Goal: Ask a question

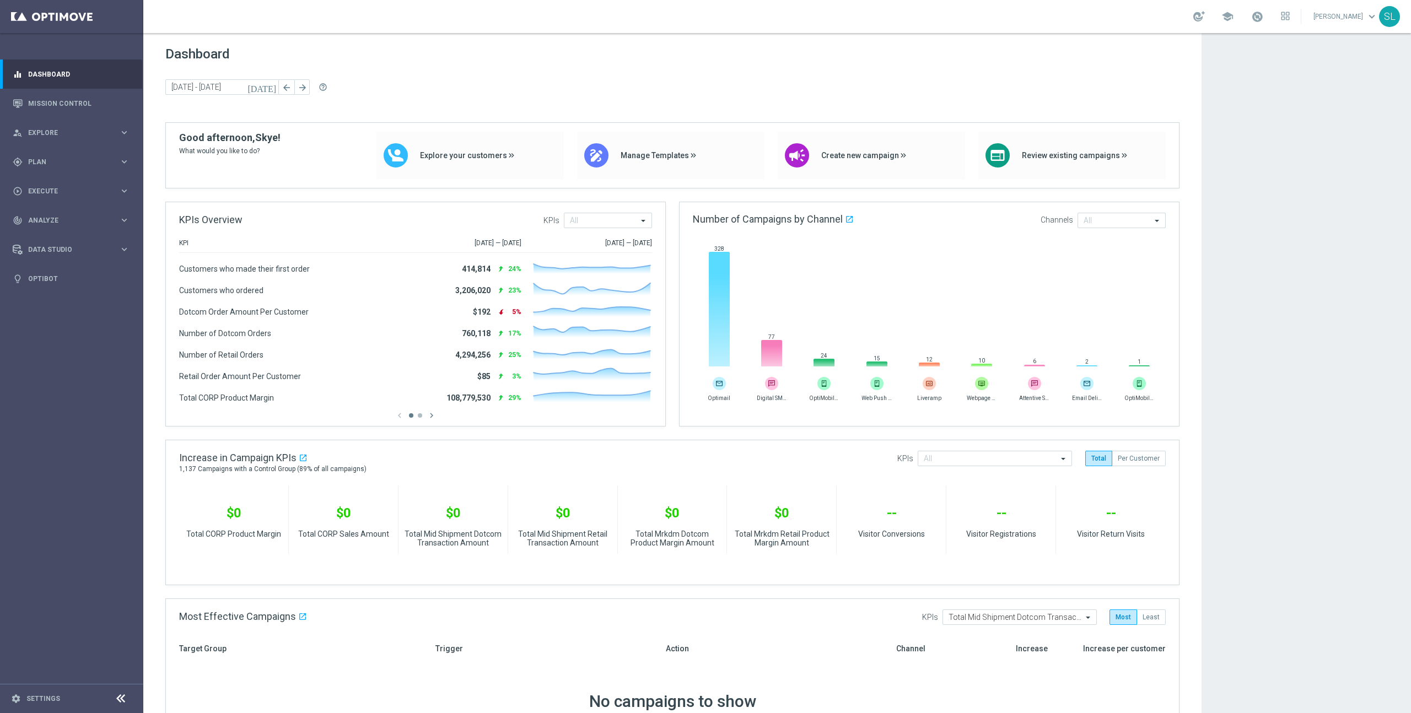
drag, startPoint x: 1218, startPoint y: 42, endPoint x: 1218, endPoint y: 36, distance: 6.6
click at [1218, 41] on app-dashboard-grid "Dashboard [DATE] [DATE] - [DATE] arrow_back arrow_forward help_outline KPIs Ove…" at bounding box center [777, 673] width 1268 height 1280
click at [1205, 17] on div at bounding box center [1199, 16] width 12 height 10
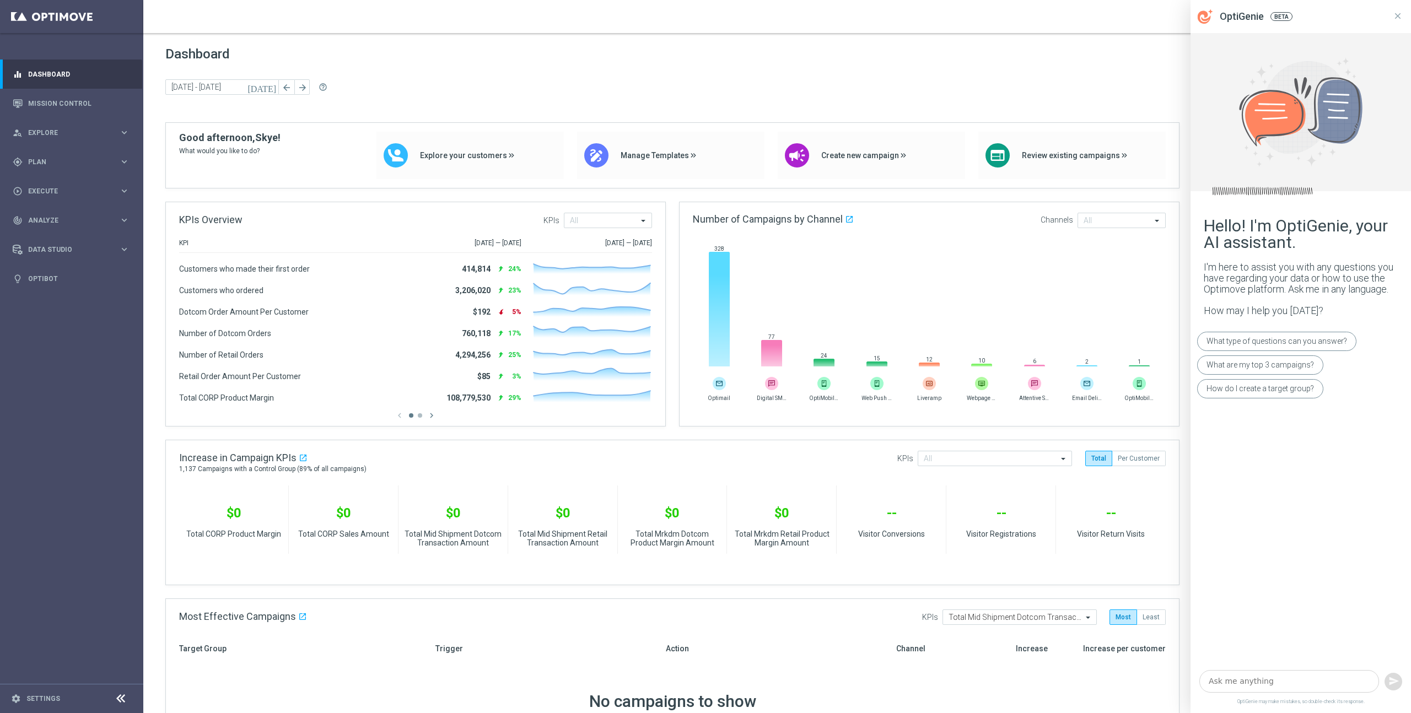
click at [1396, 16] on icon at bounding box center [1398, 16] width 10 height 10
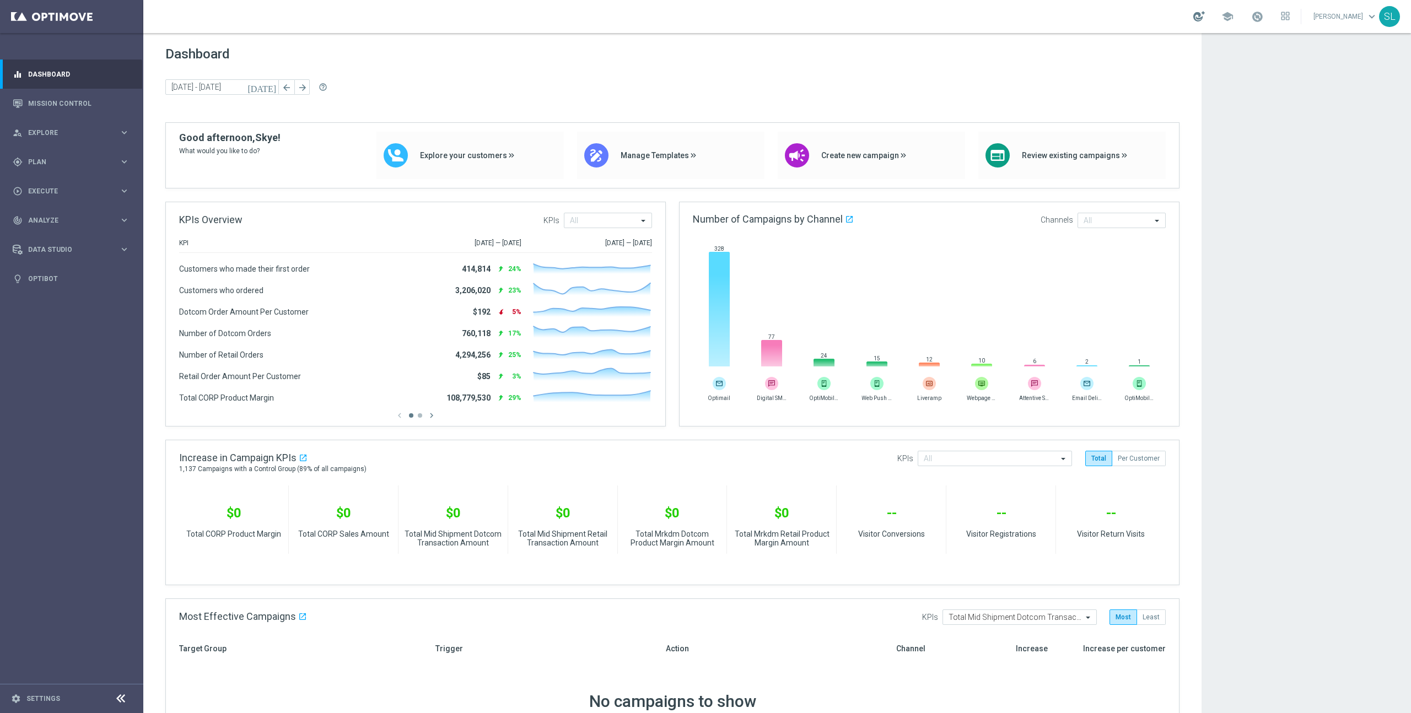
click at [1205, 12] on div at bounding box center [1199, 16] width 12 height 10
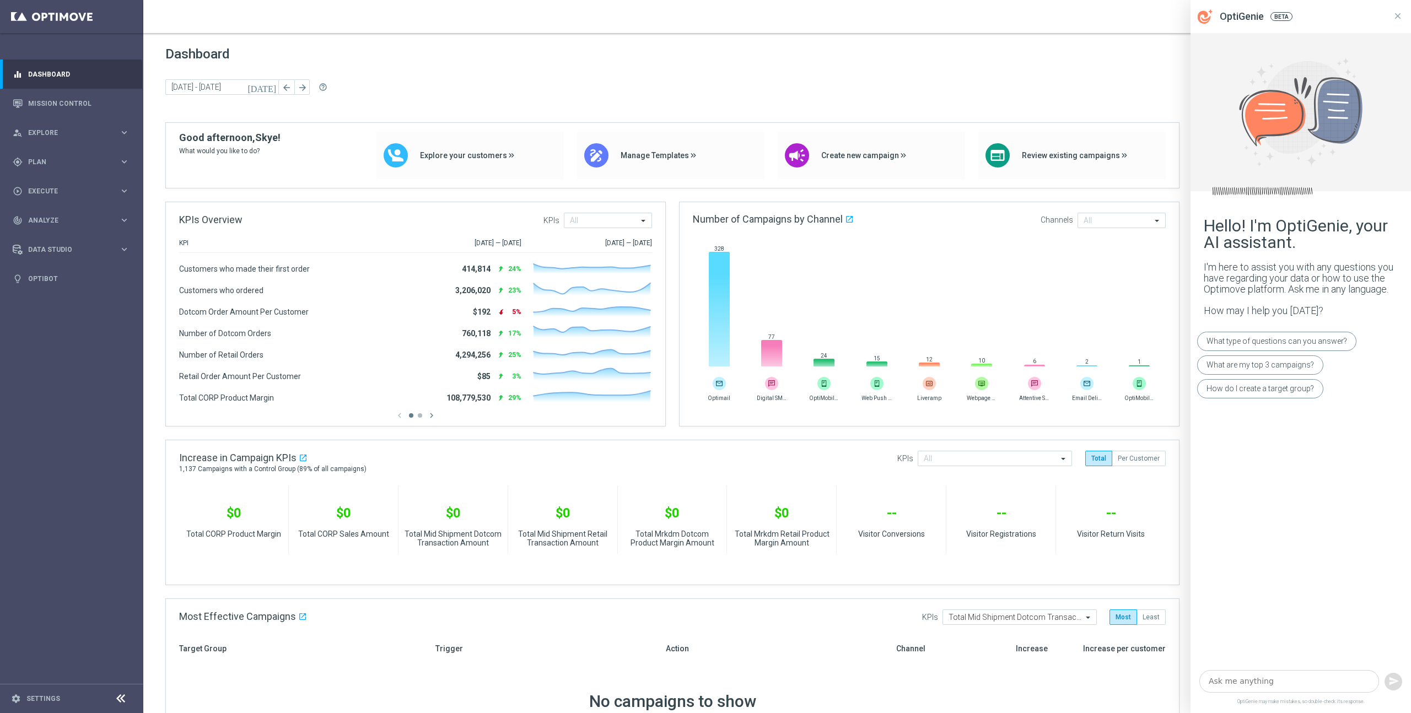
click at [1217, 14] on div "OptiGenie BETA" at bounding box center [1301, 16] width 220 height 33
click at [1235, 688] on textarea at bounding box center [1289, 681] width 180 height 23
click at [1244, 337] on div "What type of questions can you answer?" at bounding box center [1276, 341] width 159 height 19
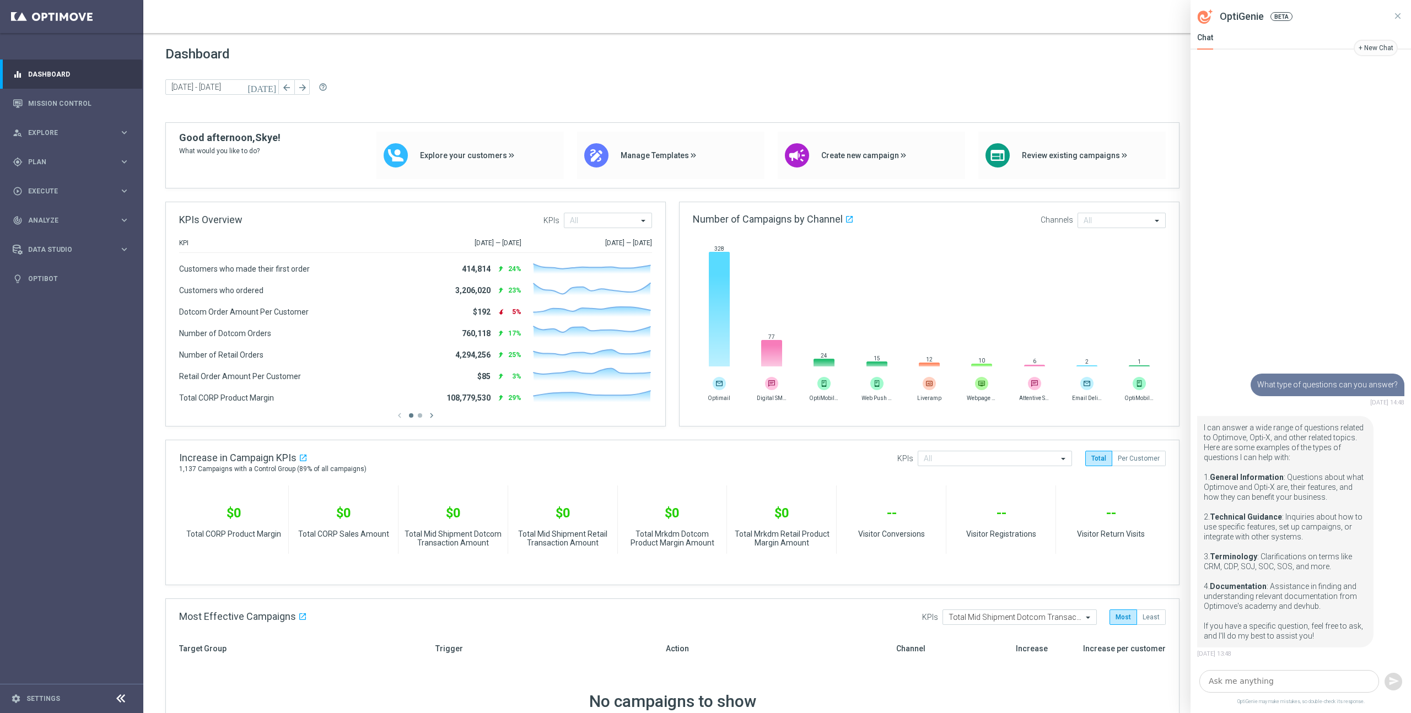
click at [1263, 681] on textarea at bounding box center [1289, 681] width 180 height 23
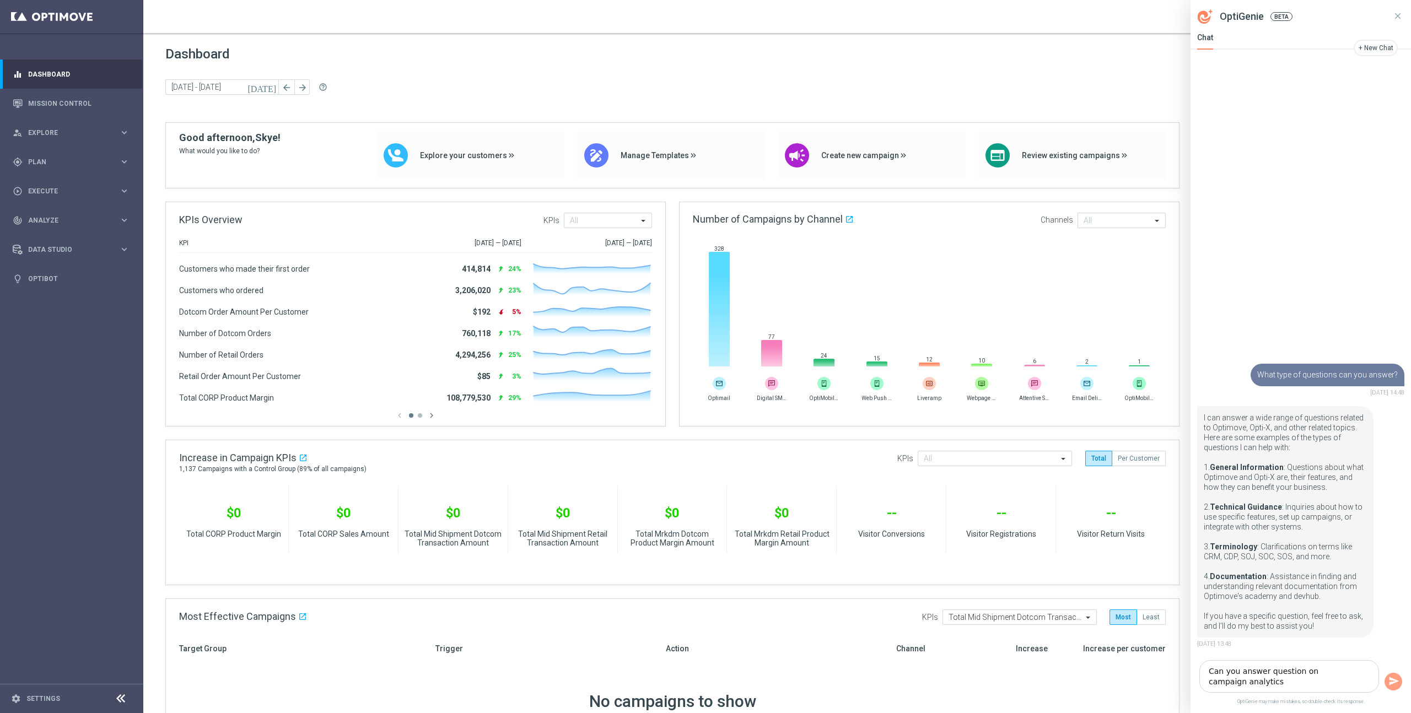
type textarea "Can you answer question on campaign analytics?"
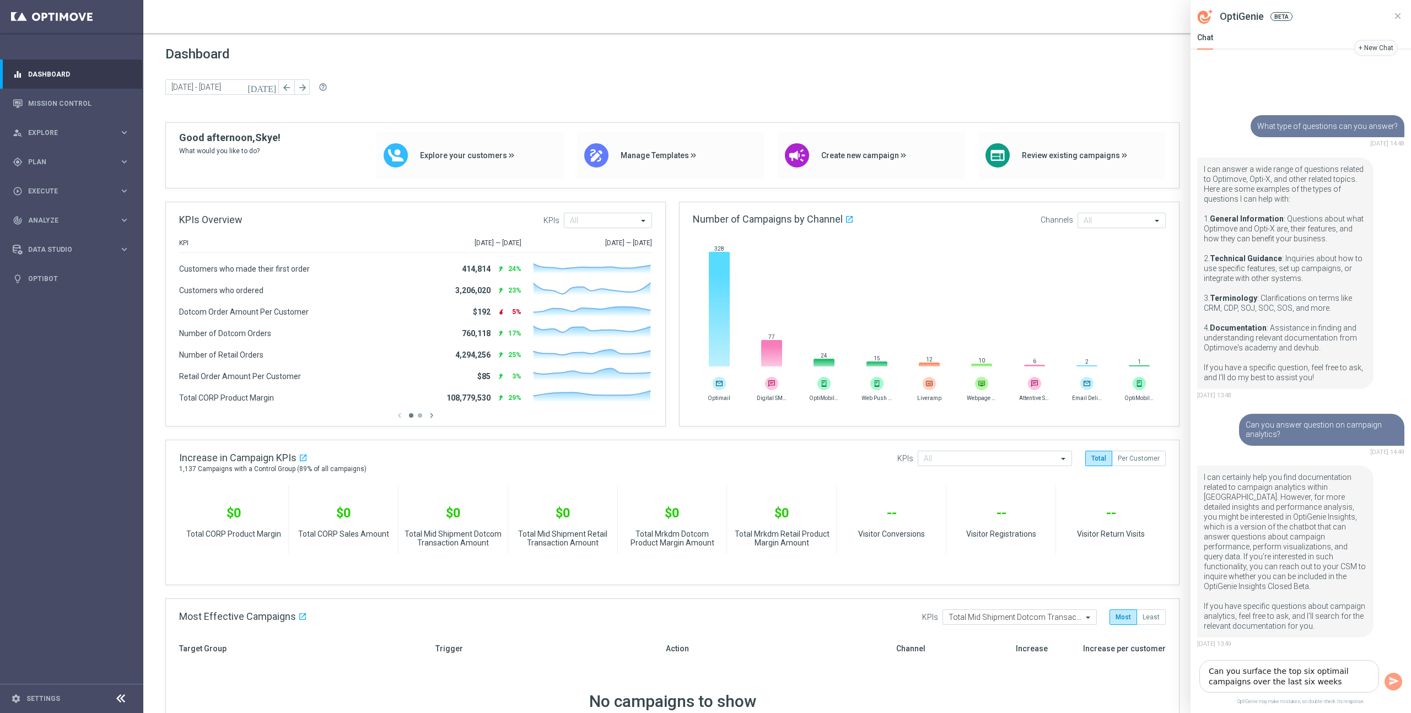
type textarea "Can you surface the top six optimail campaigns over the last six weeks?"
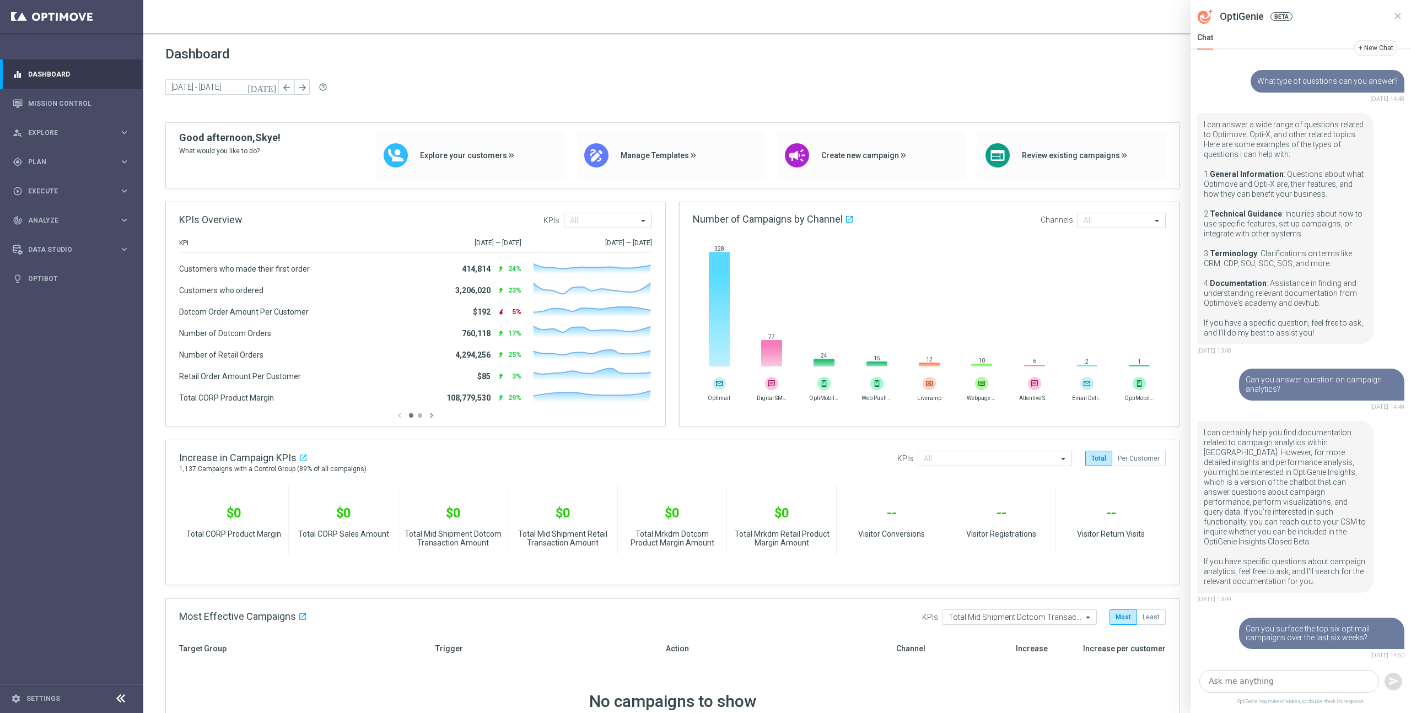
scroll to position [35, 0]
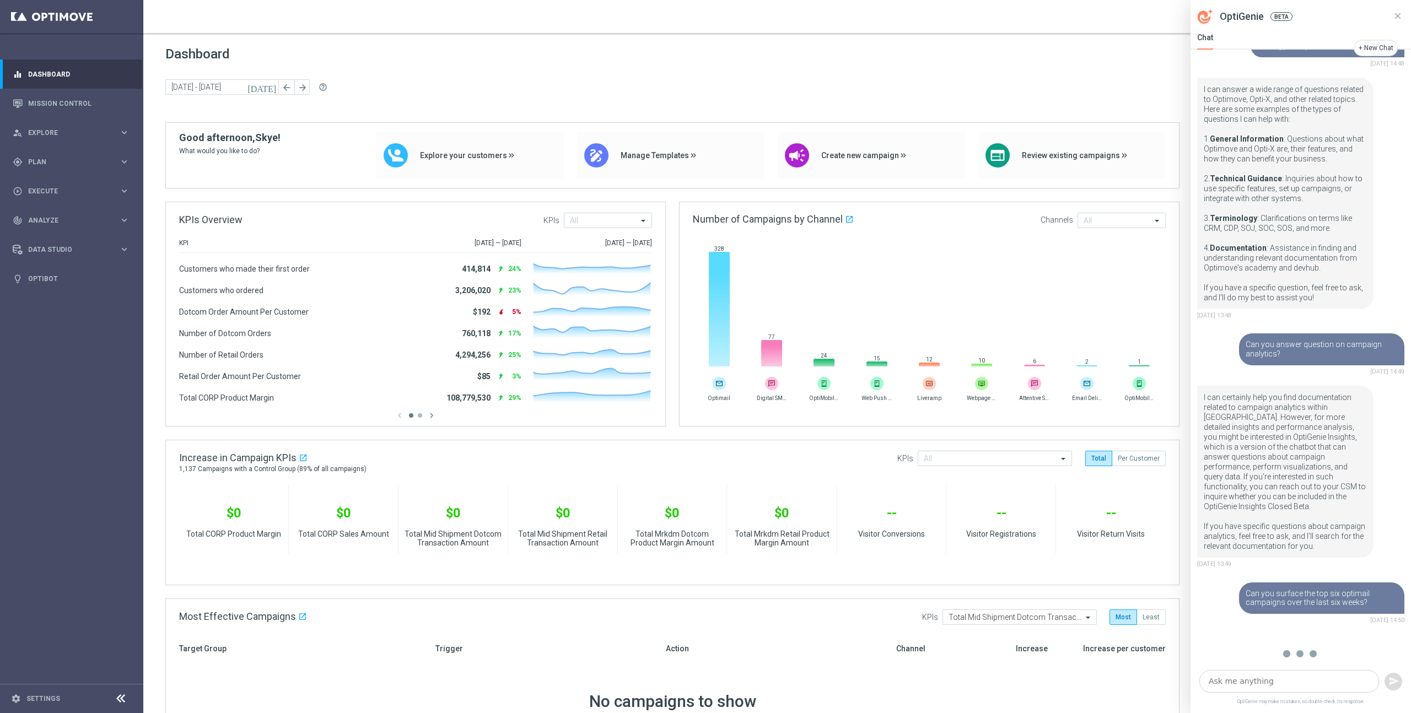
click at [1330, 679] on textarea at bounding box center [1289, 681] width 180 height 23
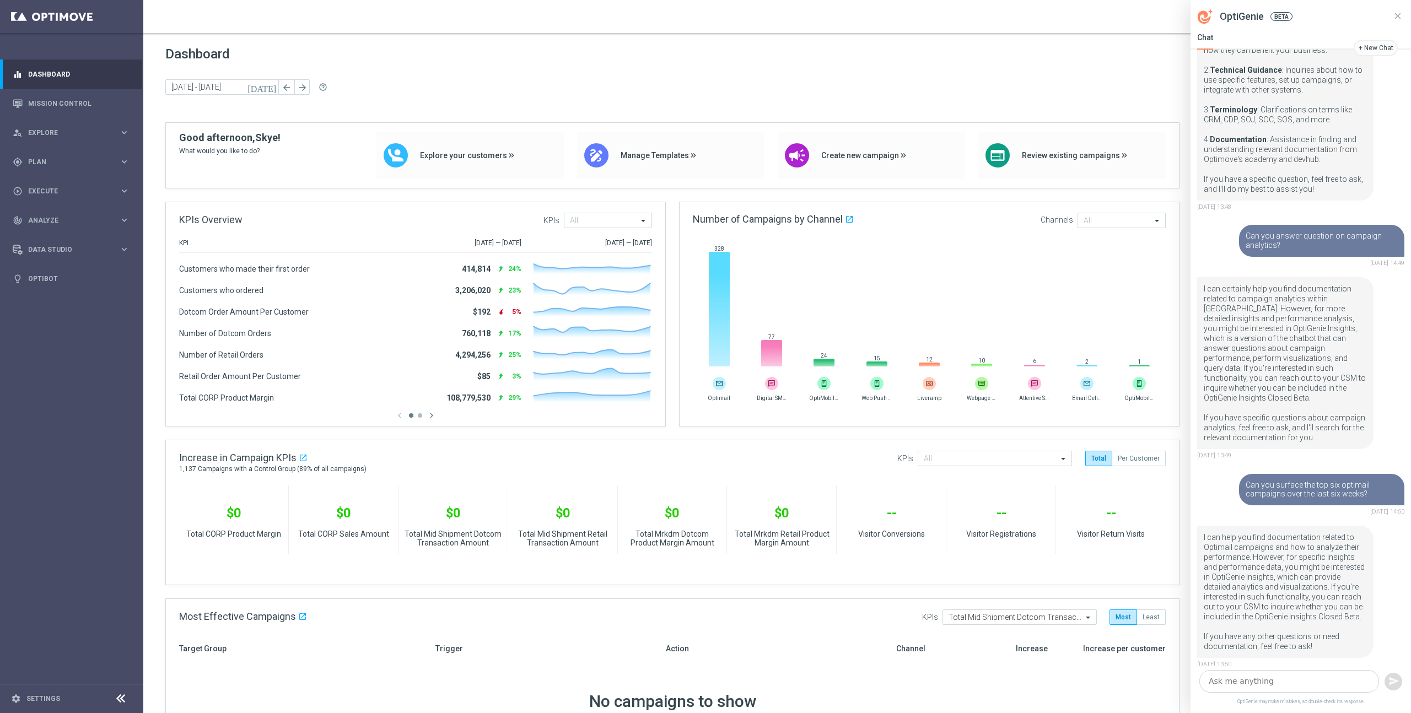
click at [58, 375] on sidenavbar "equalizer Dashboard Mission Control" at bounding box center [71, 356] width 143 height 713
click at [1399, 18] on icon at bounding box center [1398, 16] width 6 height 6
